Goal: Task Accomplishment & Management: Understand process/instructions

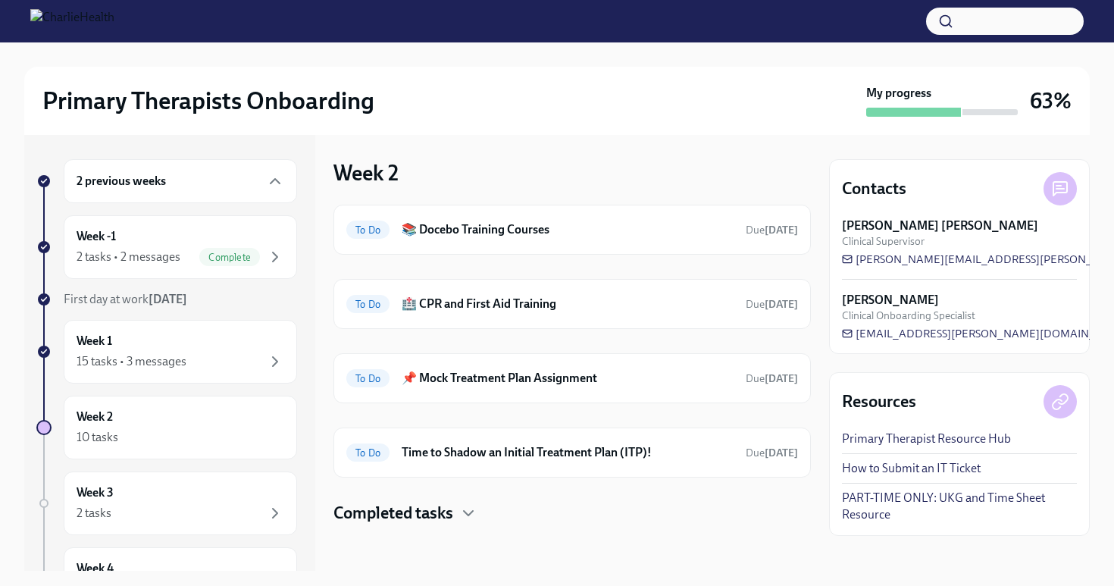
scroll to position [2, 0]
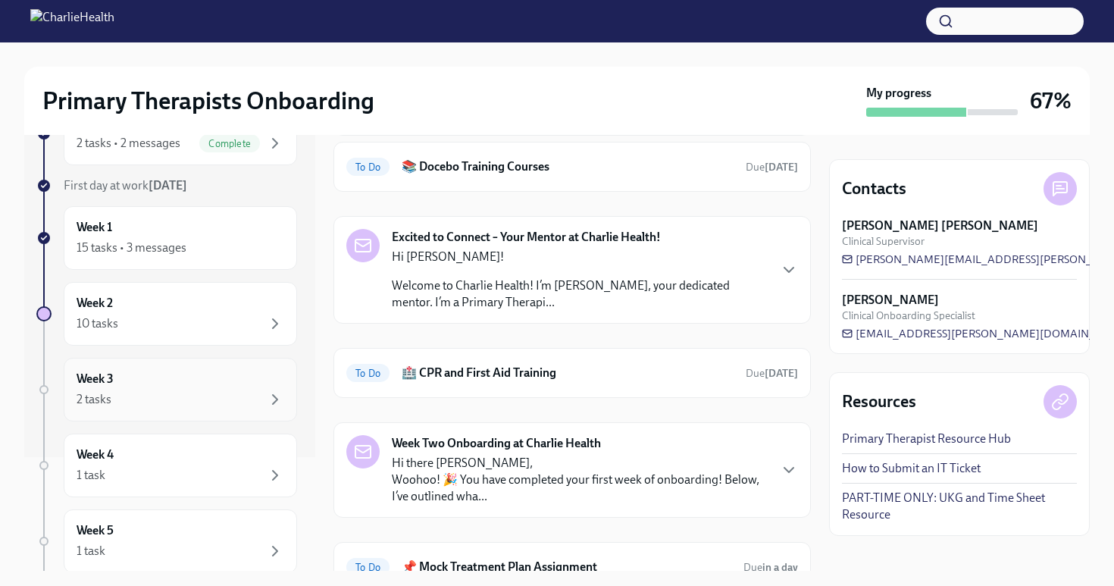
scroll to position [116, 0]
click at [213, 359] on div "Week 3 2 tasks" at bounding box center [180, 388] width 233 height 64
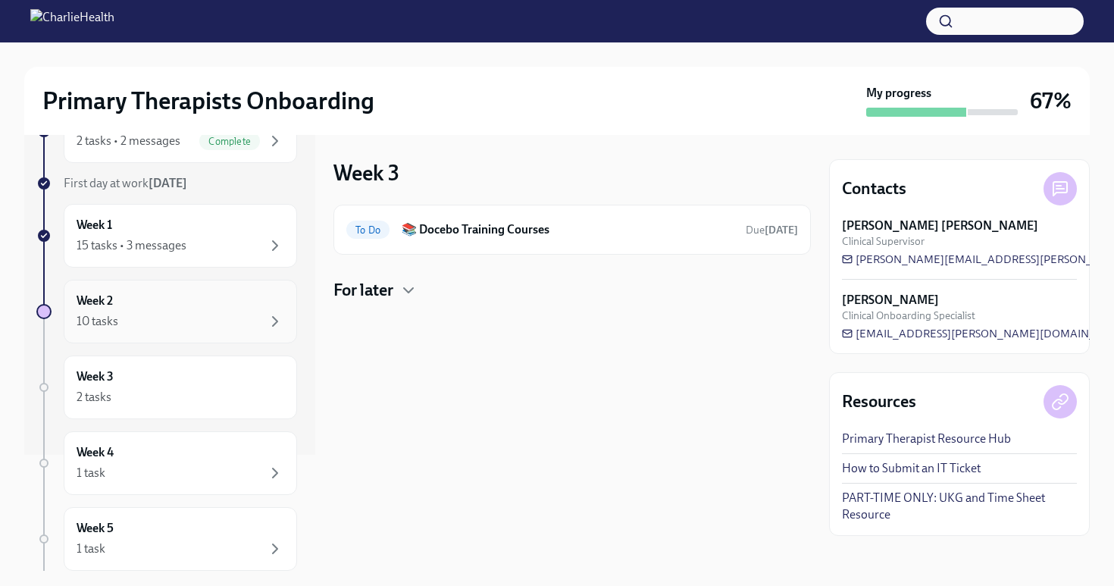
click at [213, 337] on div "Week 2 10 tasks" at bounding box center [180, 312] width 233 height 64
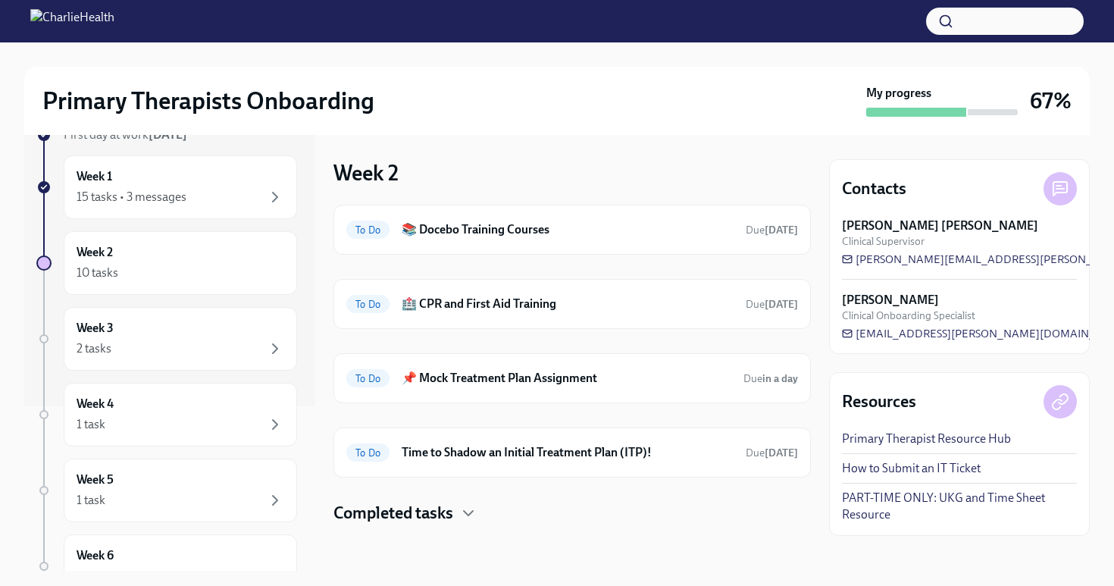
scroll to position [166, 0]
click at [120, 334] on div "Week 3 2 tasks" at bounding box center [181, 337] width 208 height 38
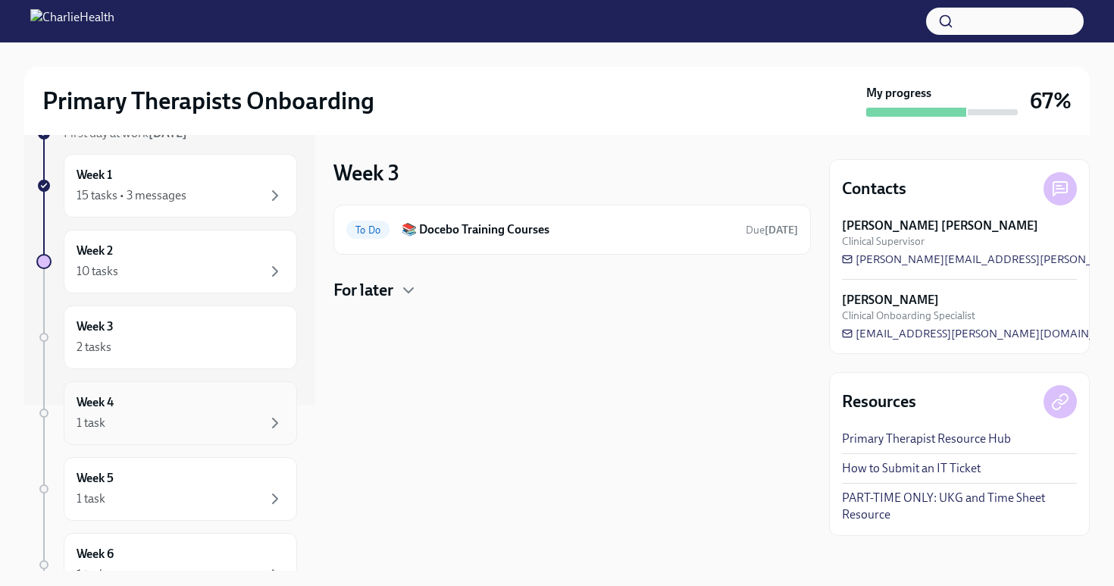
click at [110, 417] on div "1 task" at bounding box center [181, 423] width 208 height 18
click at [108, 472] on h6 "Week 5" at bounding box center [95, 478] width 37 height 17
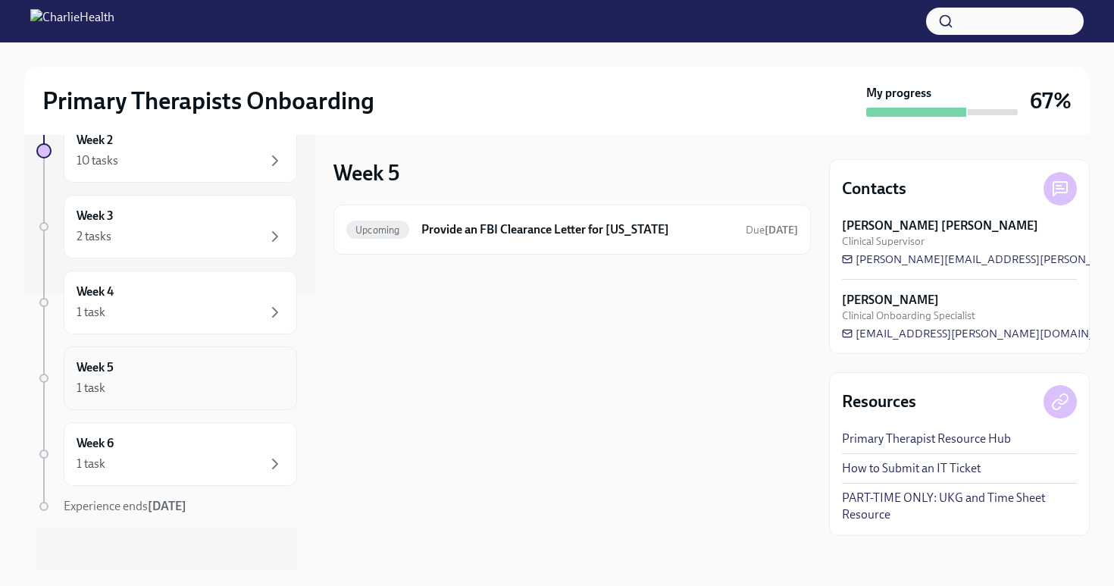
scroll to position [279, 0]
click at [114, 450] on div "Week 6 1 task" at bounding box center [181, 452] width 208 height 38
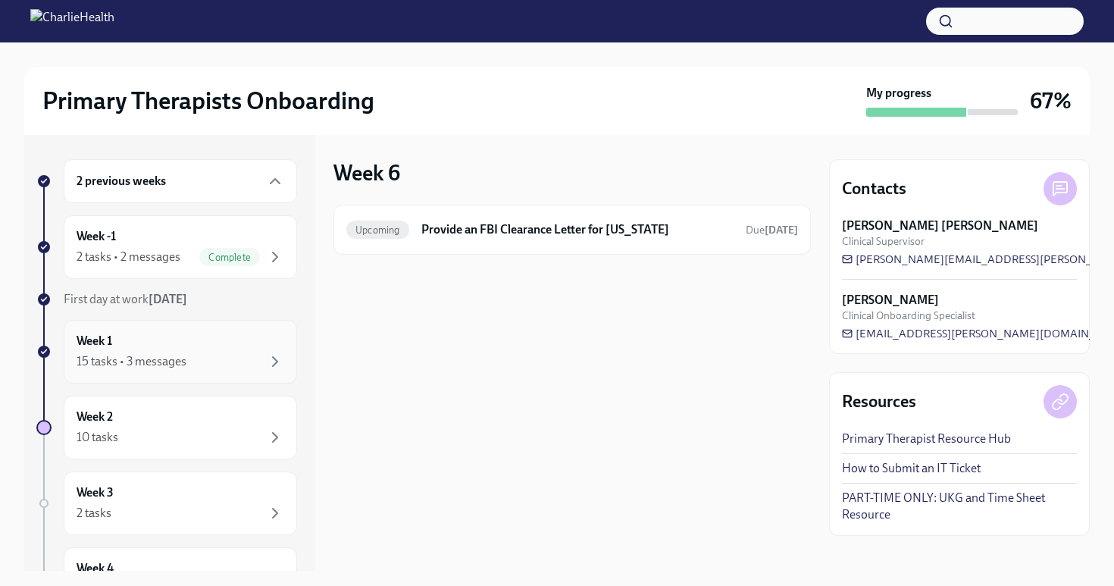
click at [138, 375] on div "Week 1 15 tasks • 3 messages" at bounding box center [180, 352] width 233 height 64
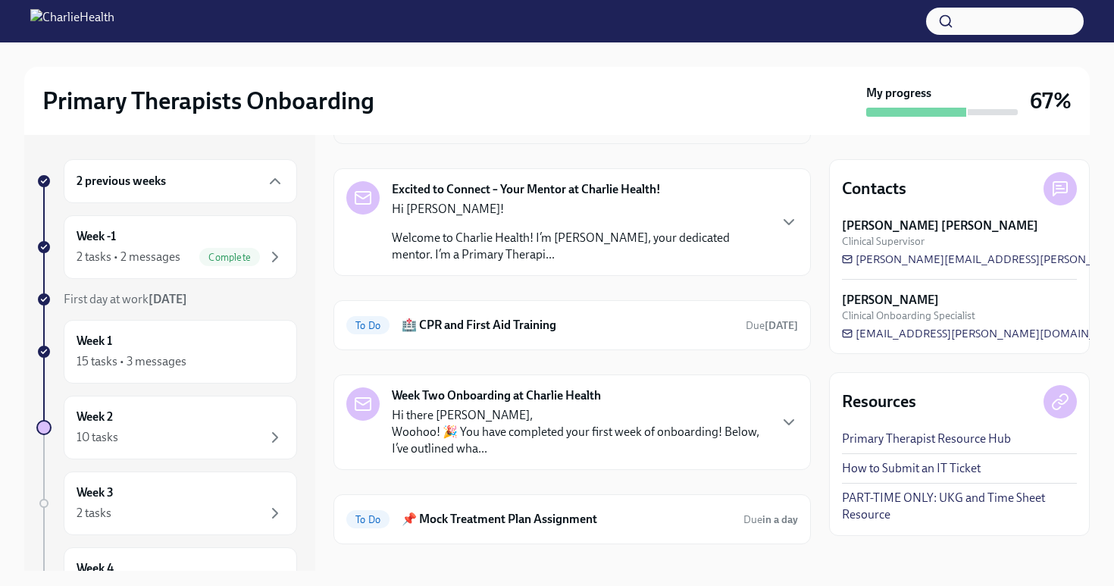
scroll to position [305, 0]
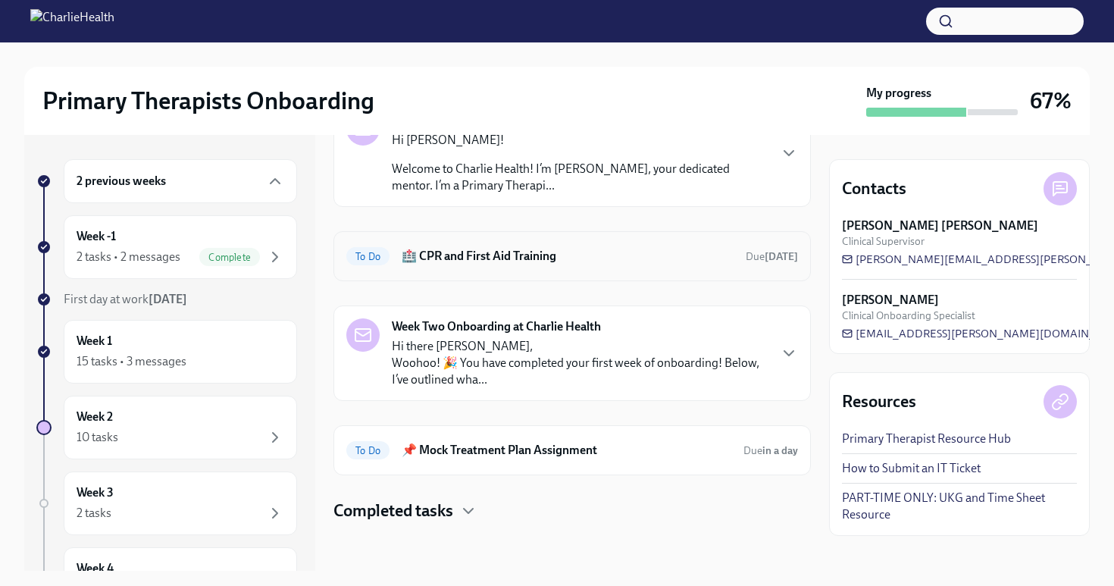
click at [484, 256] on h6 "🏥 CPR and First Aid Training" at bounding box center [568, 256] width 332 height 17
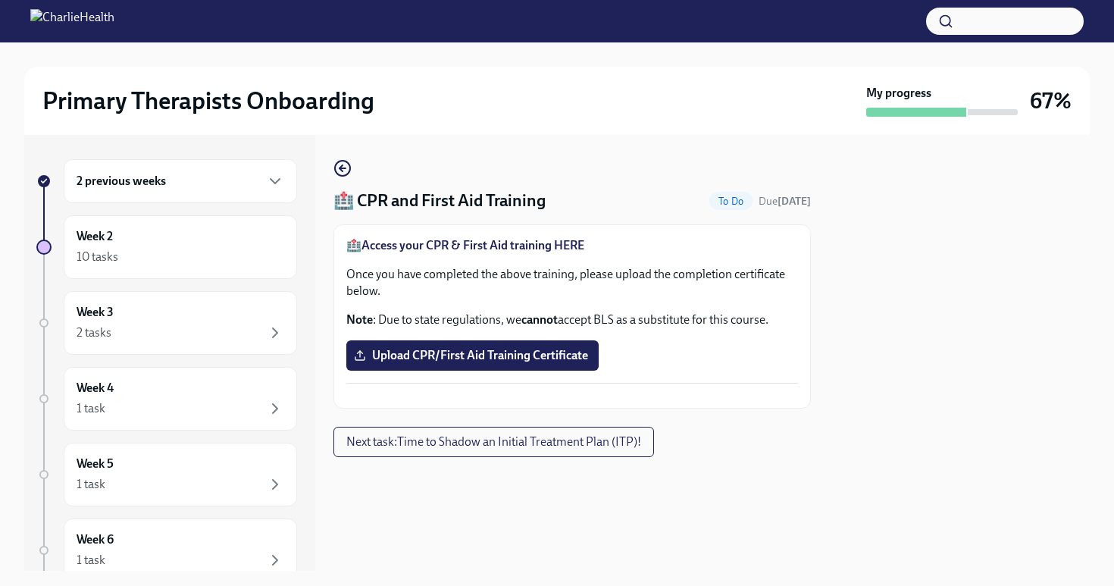
click at [540, 245] on strong "Access your CPR & First Aid training HERE" at bounding box center [473, 245] width 223 height 14
